Goal: Task Accomplishment & Management: Complete application form

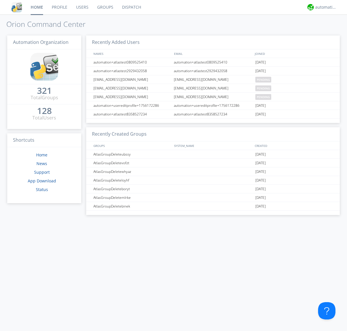
click at [82, 7] on link "Users" at bounding box center [82, 7] width 21 height 14
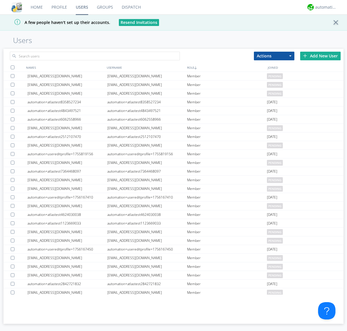
click at [320, 56] on div "Add New User" at bounding box center [320, 56] width 40 height 9
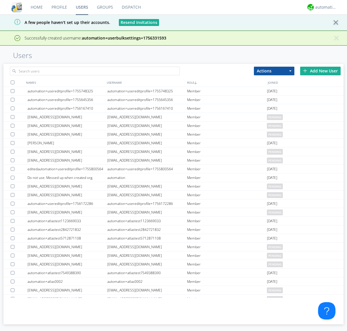
click at [320, 71] on div "Add New User" at bounding box center [320, 71] width 40 height 9
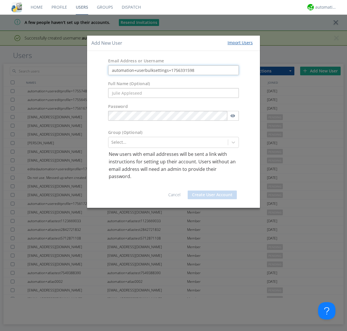
type input "automation+userbulksettings+1756331598"
click at [212, 195] on button "Create User Account" at bounding box center [211, 195] width 49 height 9
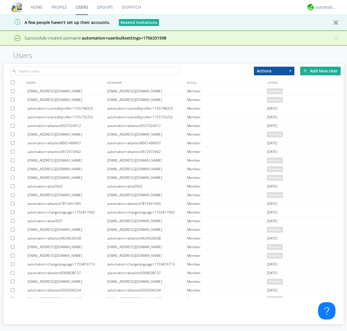
click at [320, 71] on div "Add New User" at bounding box center [320, 71] width 40 height 9
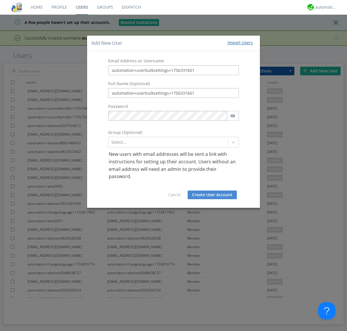
click at [212, 195] on button "Create User Account" at bounding box center [211, 195] width 49 height 9
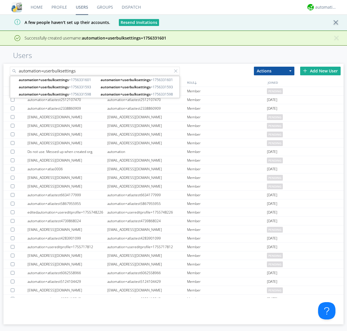
type input "automation+userbulksettings"
